Goal: Navigation & Orientation: Go to known website

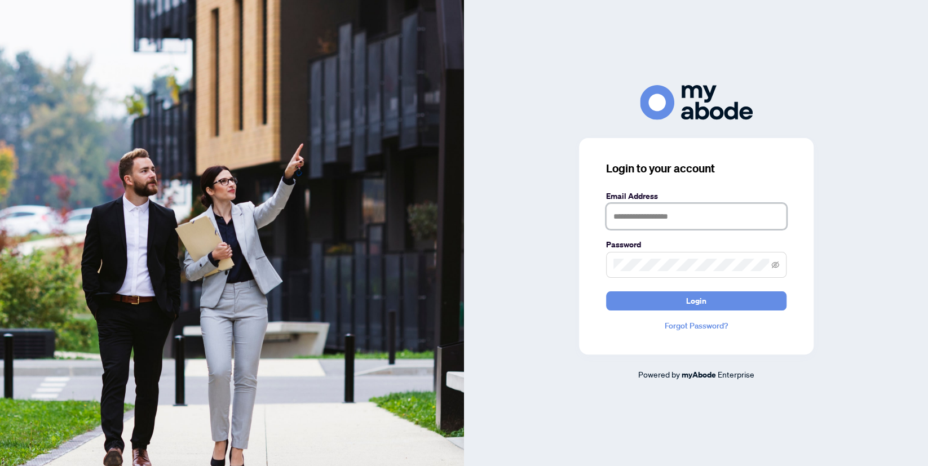
click at [655, 218] on input "text" at bounding box center [696, 216] width 180 height 26
click at [636, 211] on input "text" at bounding box center [696, 216] width 180 height 26
type input "**********"
click at [606, 291] on button "Login" at bounding box center [696, 300] width 180 height 19
click at [689, 311] on div "**********" at bounding box center [696, 246] width 234 height 216
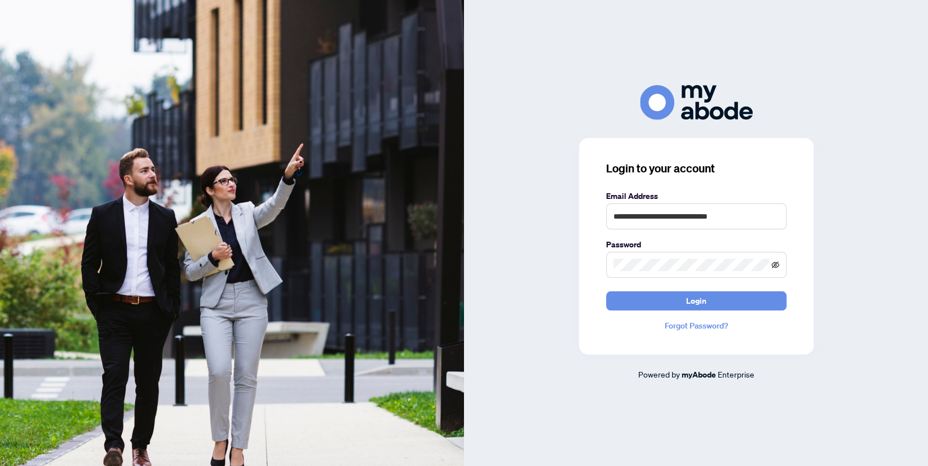
click at [776, 266] on icon "eye-invisible" at bounding box center [775, 265] width 8 height 8
drag, startPoint x: 647, startPoint y: 362, endPoint x: 668, endPoint y: 319, distance: 48.1
click at [647, 360] on div "**********" at bounding box center [696, 232] width 464 height 295
click at [669, 298] on button "Login" at bounding box center [696, 300] width 180 height 19
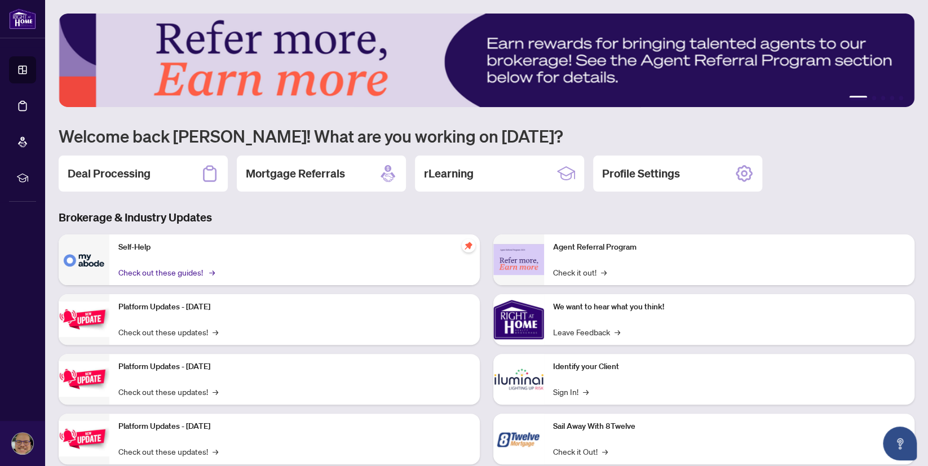
click at [175, 271] on link "Check out these guides! →" at bounding box center [165, 272] width 95 height 12
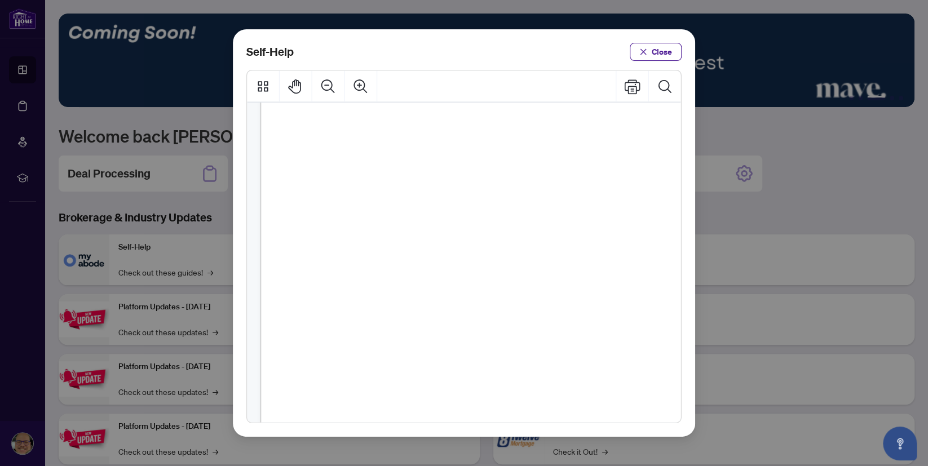
scroll to position [780, 0]
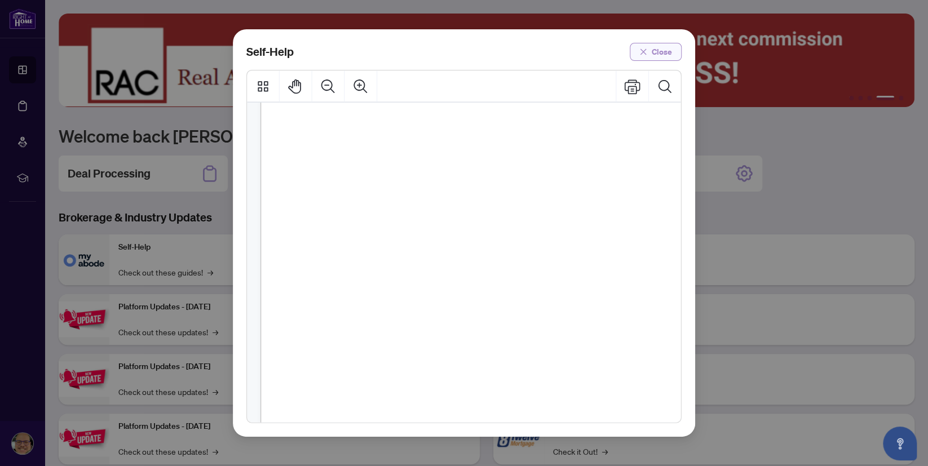
click at [649, 49] on button "Close" at bounding box center [655, 52] width 52 height 18
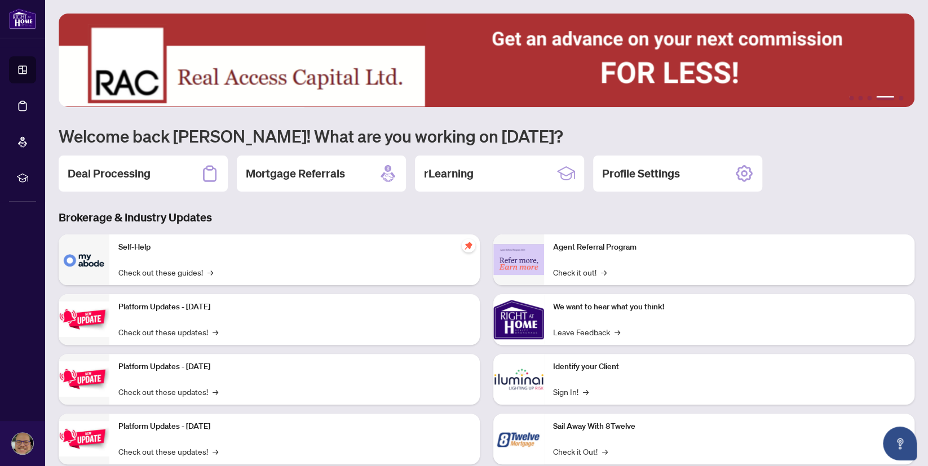
scroll to position [29, 0]
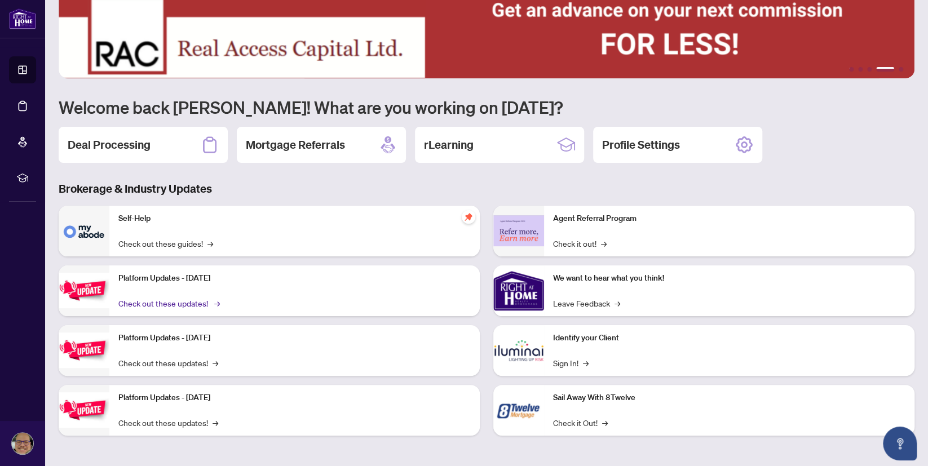
click at [176, 303] on link "Check out these updates! →" at bounding box center [168, 303] width 100 height 12
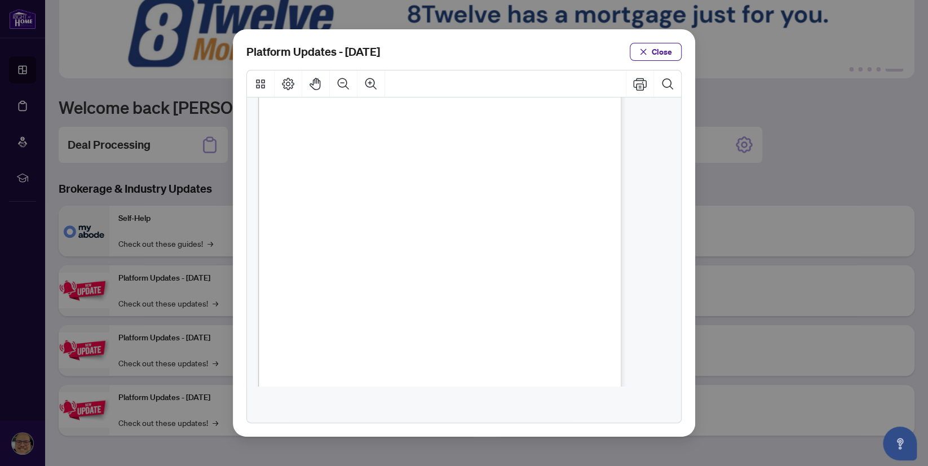
scroll to position [203, 0]
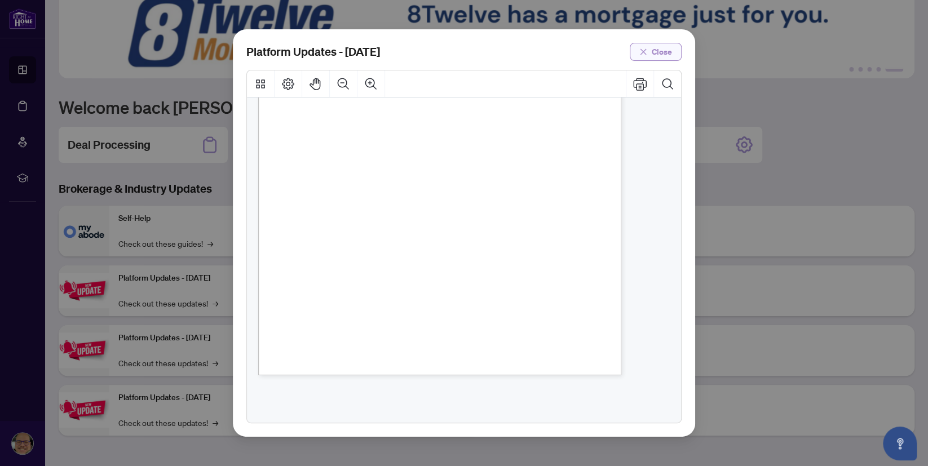
click at [666, 49] on span "Close" at bounding box center [661, 52] width 20 height 18
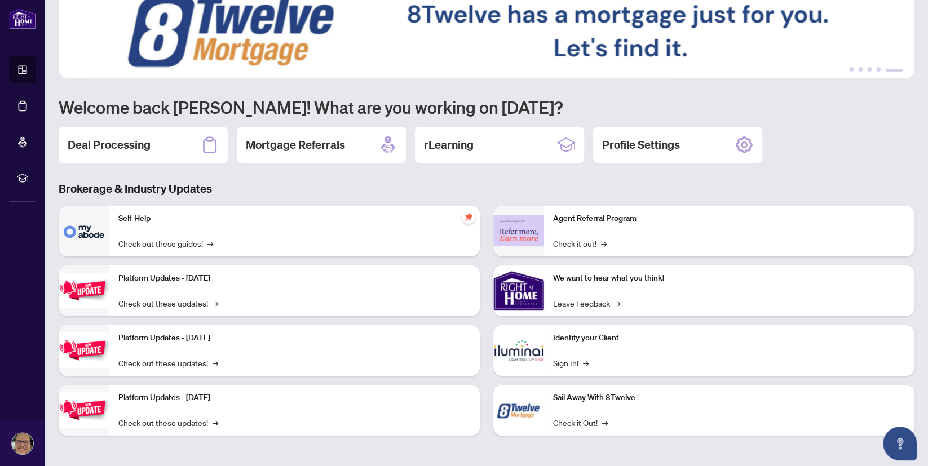
scroll to position [0, 0]
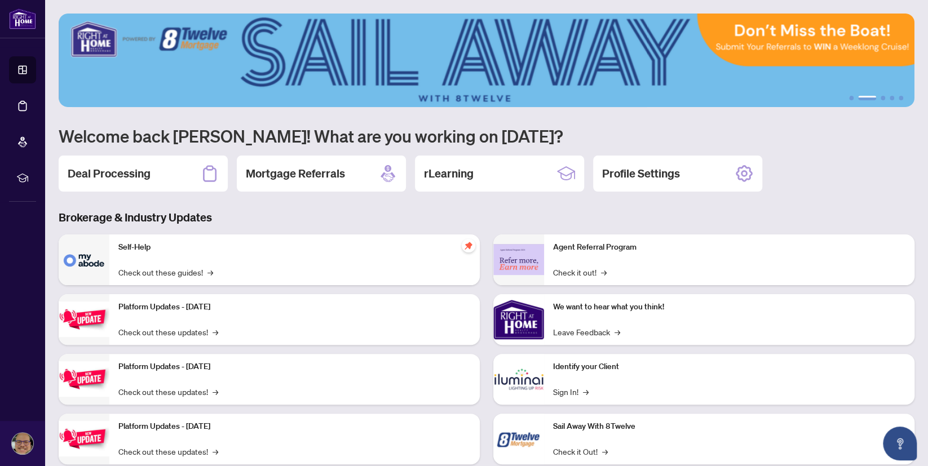
click at [712, 6] on main "1 2 3 4 5 Welcome back Mike! What are you working on today? Deal Processing Mor…" at bounding box center [486, 233] width 882 height 466
